Goal: Check status: Check status

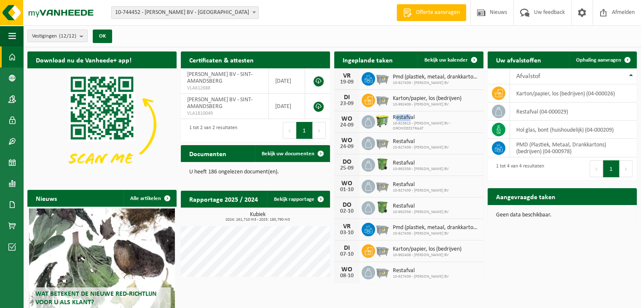
drag, startPoint x: 395, startPoint y: 120, endPoint x: 409, endPoint y: 120, distance: 14.3
click at [409, 120] on span "Restafval" at bounding box center [436, 117] width 86 height 7
drag, startPoint x: 395, startPoint y: 140, endPoint x: 413, endPoint y: 141, distance: 18.1
click at [410, 140] on span "Restafval" at bounding box center [421, 141] width 56 height 7
drag, startPoint x: 423, startPoint y: 145, endPoint x: 431, endPoint y: 146, distance: 8.1
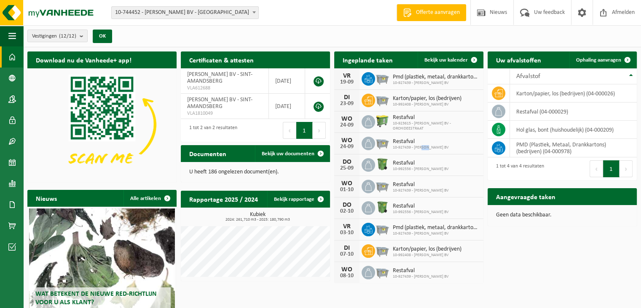
click at [431, 146] on span "10-927439 - JEROEN FIERS BV" at bounding box center [421, 147] width 56 height 5
drag, startPoint x: 394, startPoint y: 164, endPoint x: 405, endPoint y: 164, distance: 11.0
click at [405, 164] on span "Restafval" at bounding box center [421, 163] width 56 height 7
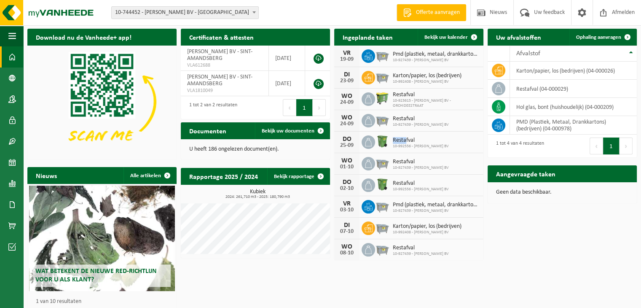
scroll to position [42, 0]
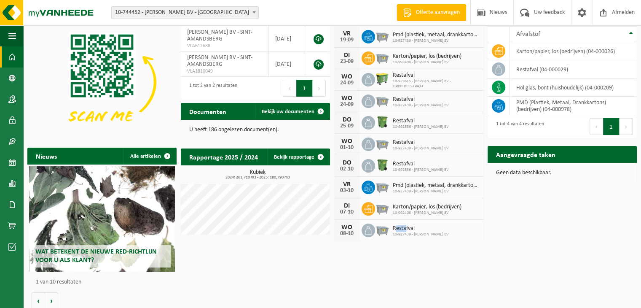
drag, startPoint x: 394, startPoint y: 227, endPoint x: 405, endPoint y: 227, distance: 10.1
click at [405, 227] on span "Restafval" at bounding box center [421, 228] width 56 height 7
drag, startPoint x: 397, startPoint y: 101, endPoint x: 411, endPoint y: 101, distance: 13.9
click at [411, 101] on span "Restafval" at bounding box center [421, 99] width 56 height 7
drag, startPoint x: 394, startPoint y: 121, endPoint x: 405, endPoint y: 122, distance: 10.5
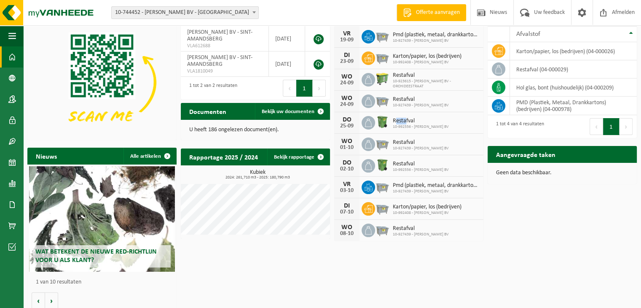
click at [405, 122] on span "Restafval" at bounding box center [421, 121] width 56 height 7
drag, startPoint x: 399, startPoint y: 140, endPoint x: 412, endPoint y: 142, distance: 12.8
click at [410, 141] on span "Restafval" at bounding box center [421, 142] width 56 height 7
drag, startPoint x: 398, startPoint y: 161, endPoint x: 413, endPoint y: 164, distance: 15.5
click at [413, 164] on span "Restafval" at bounding box center [421, 164] width 56 height 7
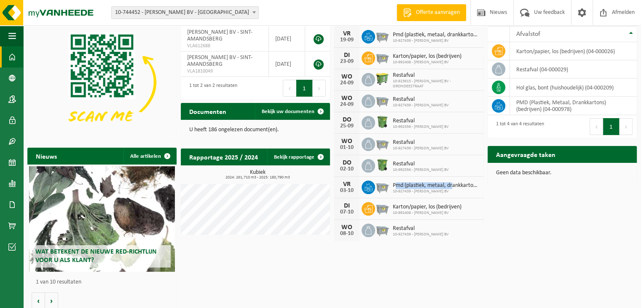
drag, startPoint x: 396, startPoint y: 184, endPoint x: 453, endPoint y: 188, distance: 57.8
click at [453, 188] on div "Pmd (plastiek, metaal, drankkartons) (bedrijven) 10-927439 - JEROEN FIERS BV" at bounding box center [434, 187] width 91 height 13
drag, startPoint x: 393, startPoint y: 206, endPoint x: 439, endPoint y: 206, distance: 45.9
click at [439, 206] on span "Karton/papier, los (bedrijven)" at bounding box center [427, 207] width 69 height 7
click at [408, 232] on span "10-927439 - JEROEN FIERS BV" at bounding box center [421, 234] width 56 height 5
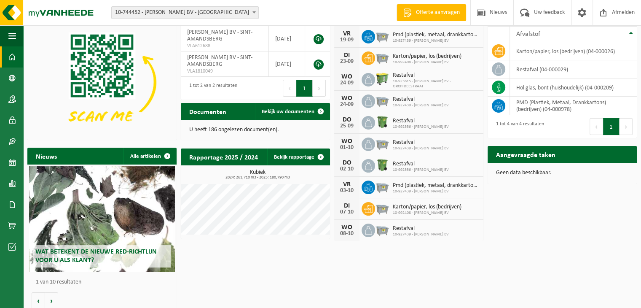
drag, startPoint x: 411, startPoint y: 233, endPoint x: 412, endPoint y: 270, distance: 36.7
click at [412, 270] on div "Download nu de Vanheede+ app! Verberg Certificaten & attesten Bekijk uw certifi…" at bounding box center [332, 159] width 614 height 308
click at [537, 71] on td "restafval (04-000029)" at bounding box center [573, 69] width 127 height 18
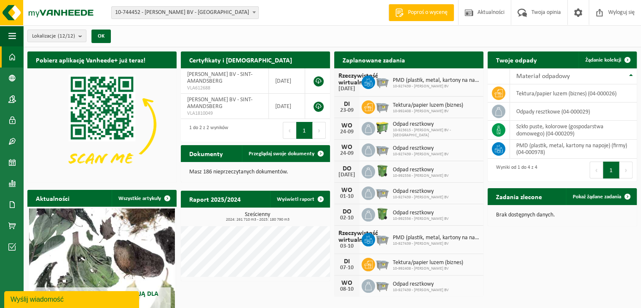
scroll to position [0, 0]
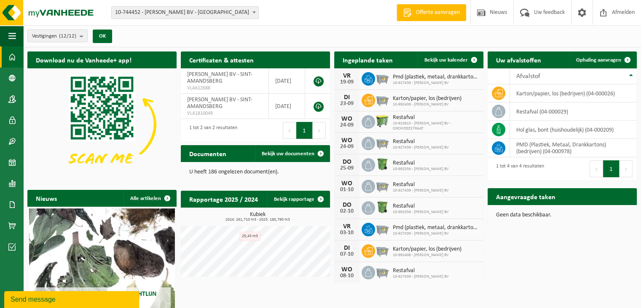
click at [515, 254] on div "Download nu de Vanheede+ app! Verberg Certificaten & attesten Bekijk uw certifi…" at bounding box center [332, 201] width 614 height 308
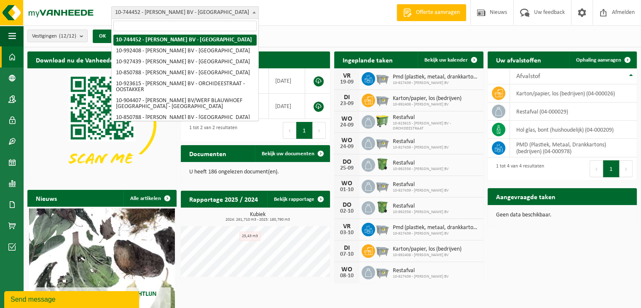
click at [199, 10] on span "10-744452 - [PERSON_NAME] BV - [GEOGRAPHIC_DATA]" at bounding box center [185, 13] width 147 height 12
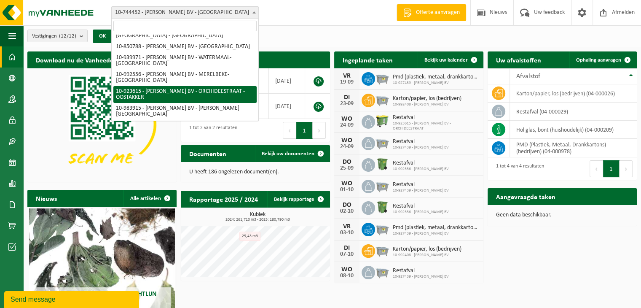
scroll to position [110, 0]
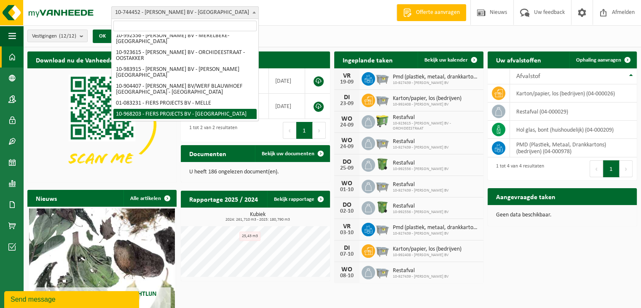
select select "154173"
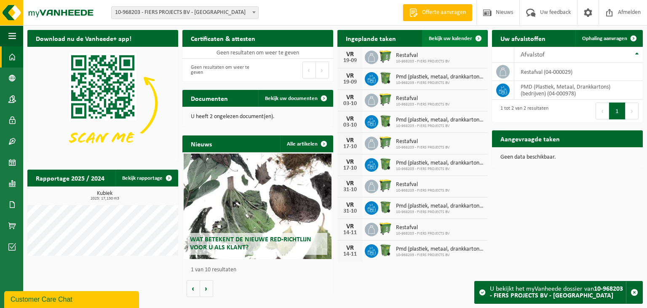
click at [448, 38] on span "Bekijk uw kalender" at bounding box center [450, 38] width 43 height 5
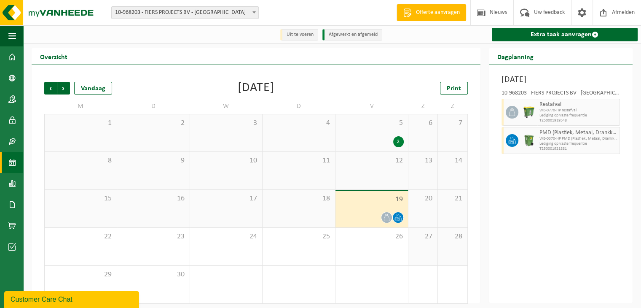
scroll to position [5, 0]
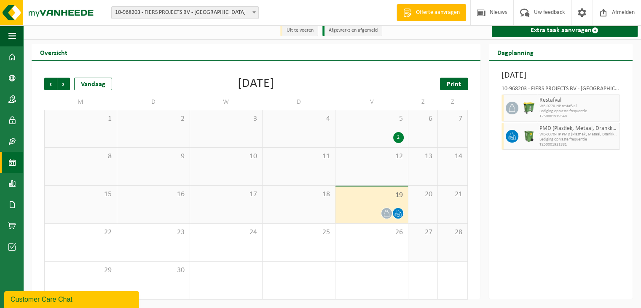
click at [451, 81] on span "Print" at bounding box center [454, 84] width 14 height 7
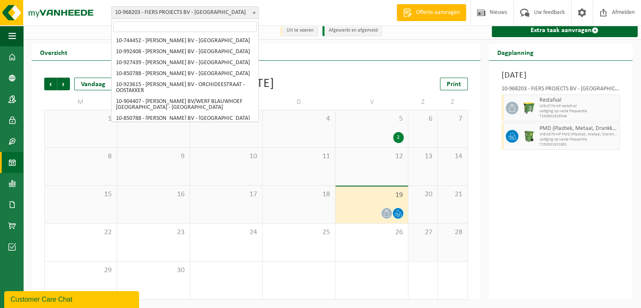
click at [197, 12] on span "10-968203 - FIERS PROJECTS BV - [GEOGRAPHIC_DATA]" at bounding box center [185, 13] width 147 height 12
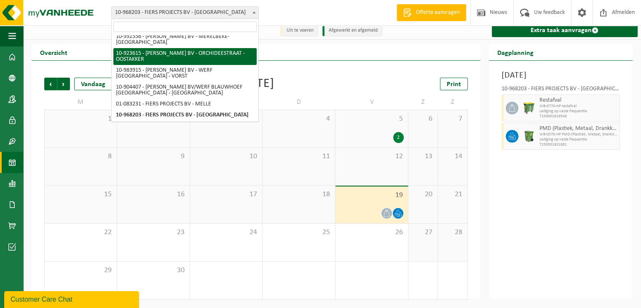
scroll to position [0, 0]
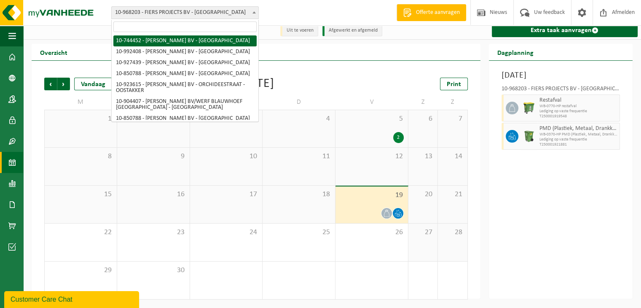
select select "11564"
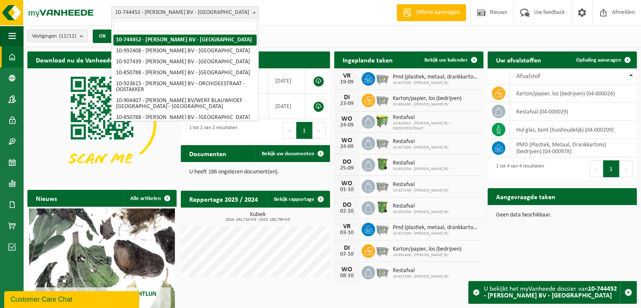
click at [221, 9] on span "10-744452 - [PERSON_NAME] BV - [GEOGRAPHIC_DATA]" at bounding box center [185, 13] width 147 height 12
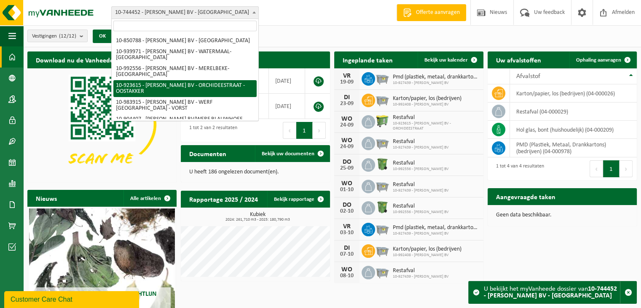
scroll to position [110, 0]
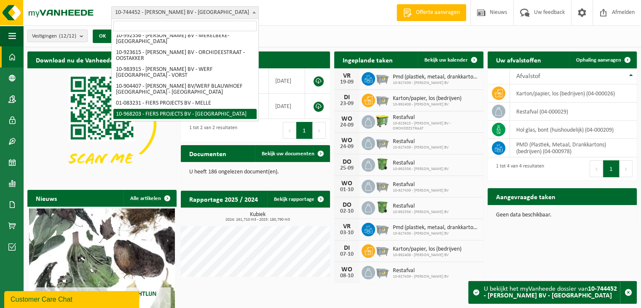
select select "154173"
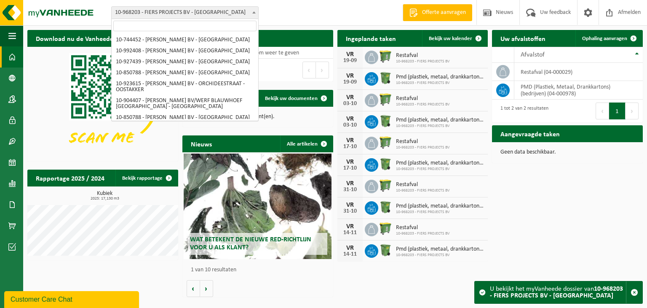
click at [195, 13] on span "10-968203 - FIERS PROJECTS BV - [GEOGRAPHIC_DATA]" at bounding box center [185, 13] width 147 height 12
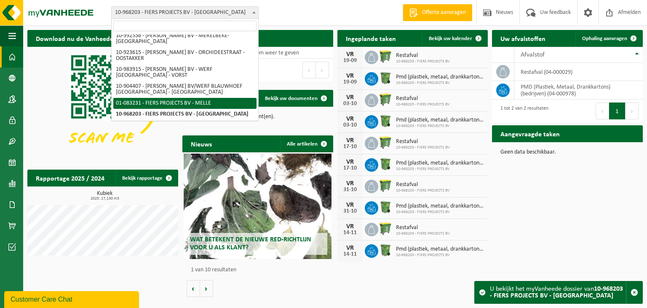
select select "27283"
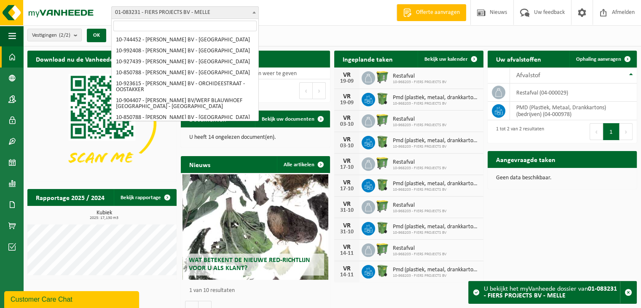
scroll to position [110, 0]
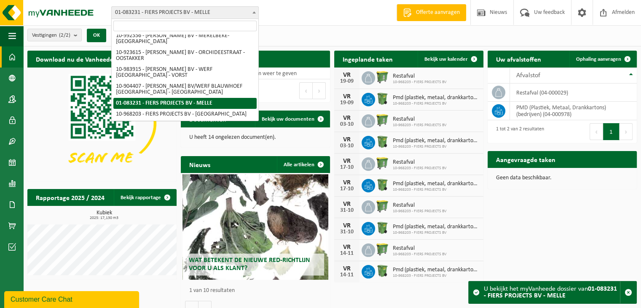
click at [189, 17] on span "01-083231 - FIERS PROJECTS BV - MELLE" at bounding box center [185, 13] width 147 height 12
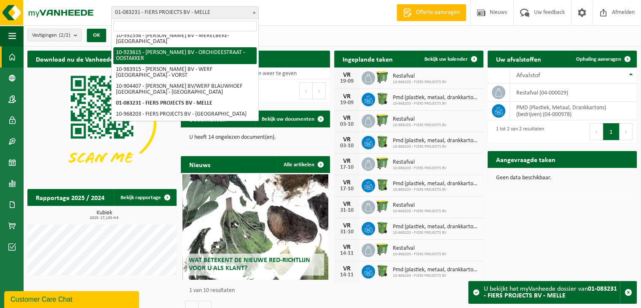
scroll to position [0, 0]
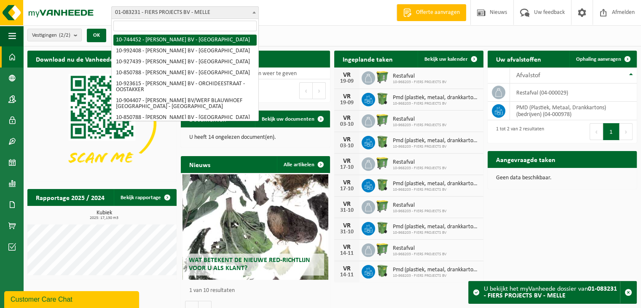
select select "11564"
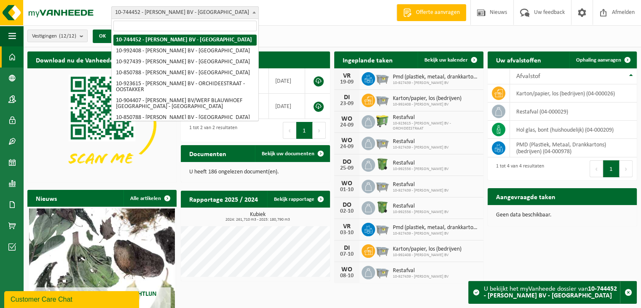
click at [187, 12] on span "10-744452 - [PERSON_NAME] BV - [GEOGRAPHIC_DATA]" at bounding box center [185, 13] width 147 height 12
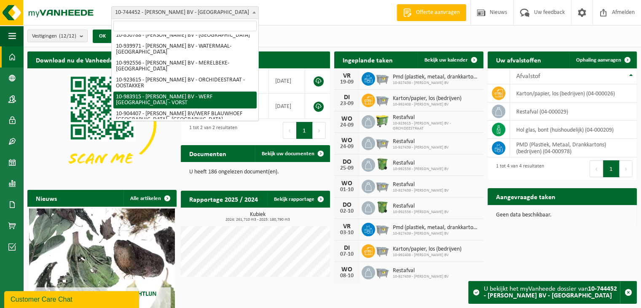
scroll to position [110, 0]
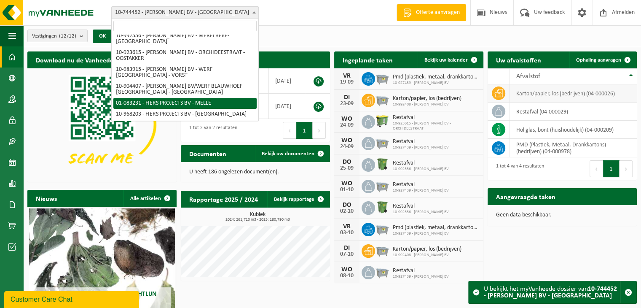
click at [526, 92] on td "karton/papier, los (bedrijven) (04-000026)" at bounding box center [573, 93] width 127 height 18
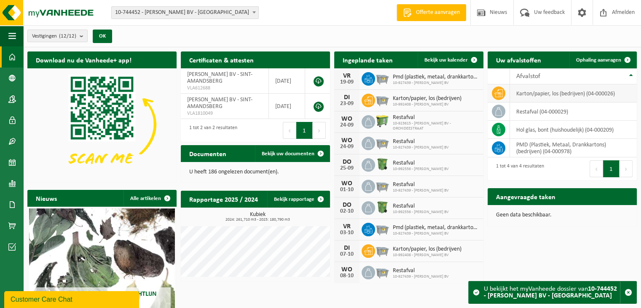
click at [526, 92] on td "karton/papier, los (bedrijven) (04-000026)" at bounding box center [573, 93] width 127 height 18
click at [455, 59] on span "Bekijk uw kalender" at bounding box center [445, 59] width 43 height 5
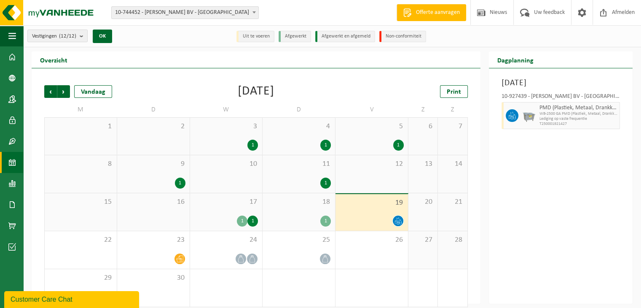
scroll to position [7, 0]
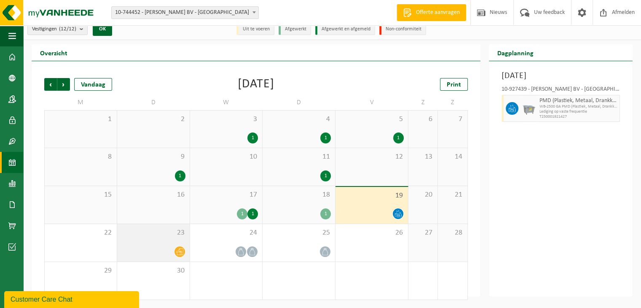
click at [180, 255] on span at bounding box center [179, 251] width 11 height 11
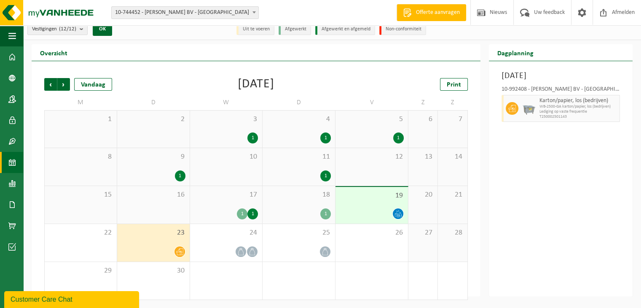
click at [180, 255] on span at bounding box center [179, 251] width 11 height 11
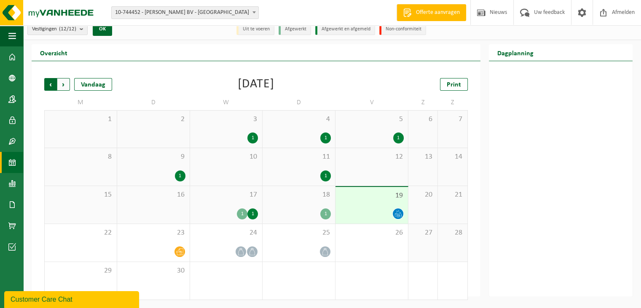
click at [69, 85] on span "Volgende" at bounding box center [63, 84] width 13 height 13
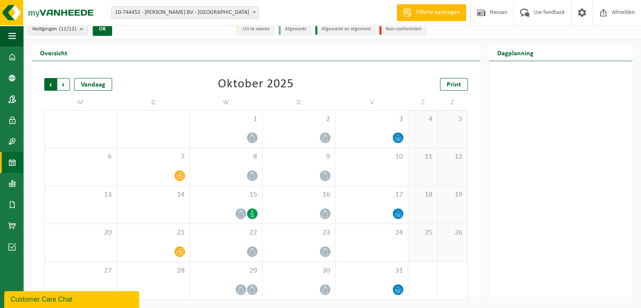
click at [62, 84] on span "Volgende" at bounding box center [63, 84] width 13 height 13
click at [53, 85] on span "Vorige" at bounding box center [50, 84] width 13 height 13
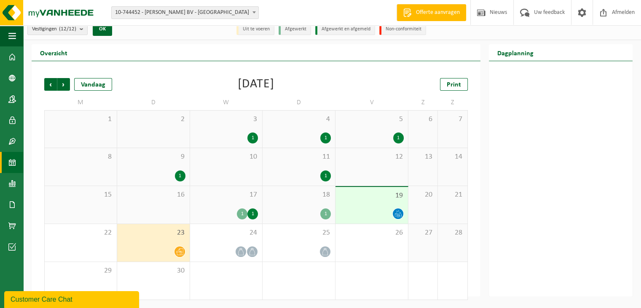
click at [252, 214] on div "1" at bounding box center [252, 213] width 11 height 11
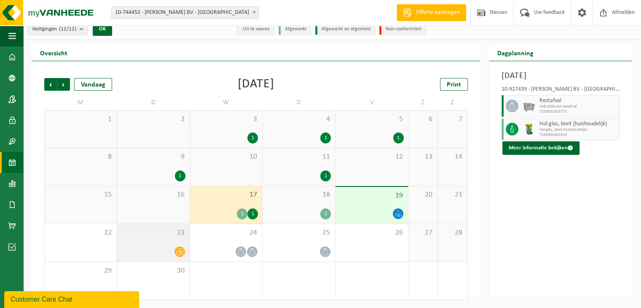
scroll to position [7, 0]
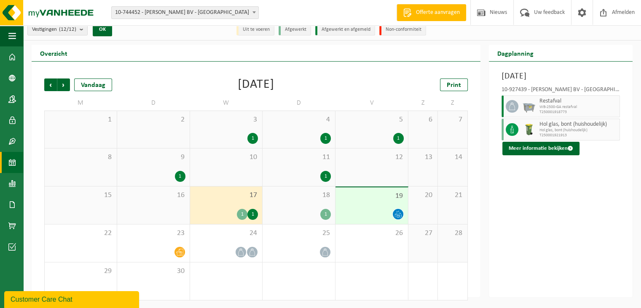
click at [247, 218] on div "1 1" at bounding box center [226, 214] width 64 height 11
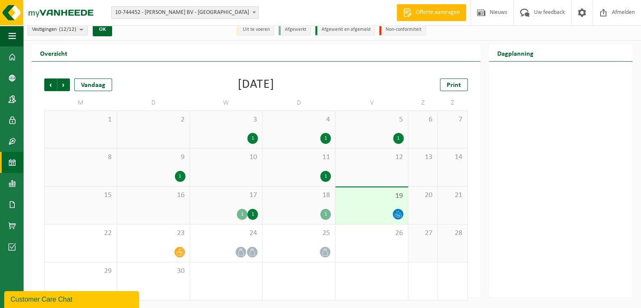
scroll to position [7, 0]
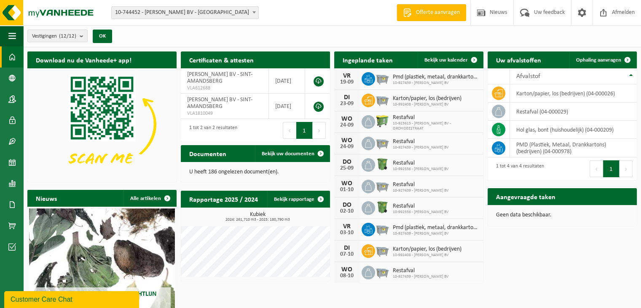
click at [41, 152] on img at bounding box center [101, 124] width 149 height 112
click at [54, 35] on span "Vestigingen (12/12)" at bounding box center [54, 36] width 44 height 13
